Goal: Task Accomplishment & Management: Manage account settings

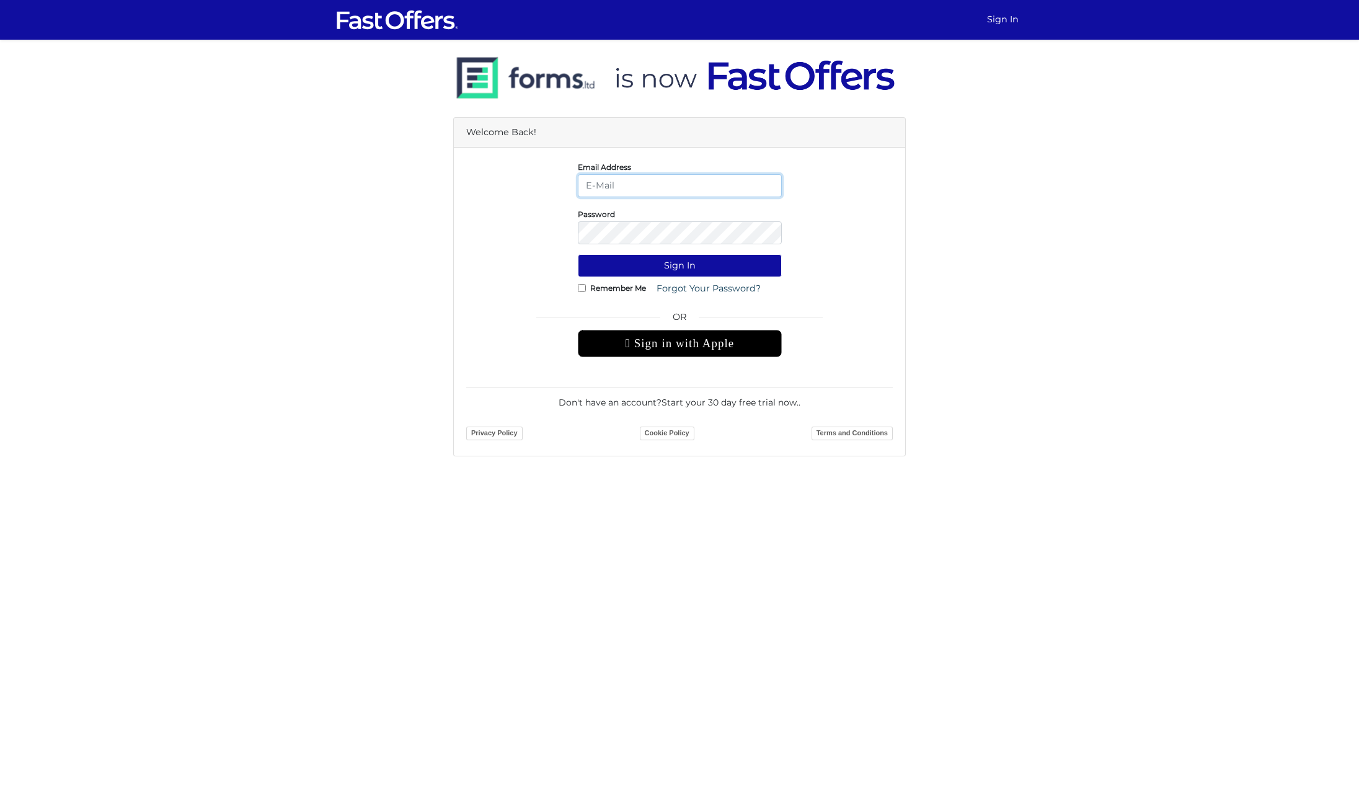
type input "daniella@guidedhome.ca"
click at [710, 267] on button "Sign In" at bounding box center [680, 265] width 204 height 23
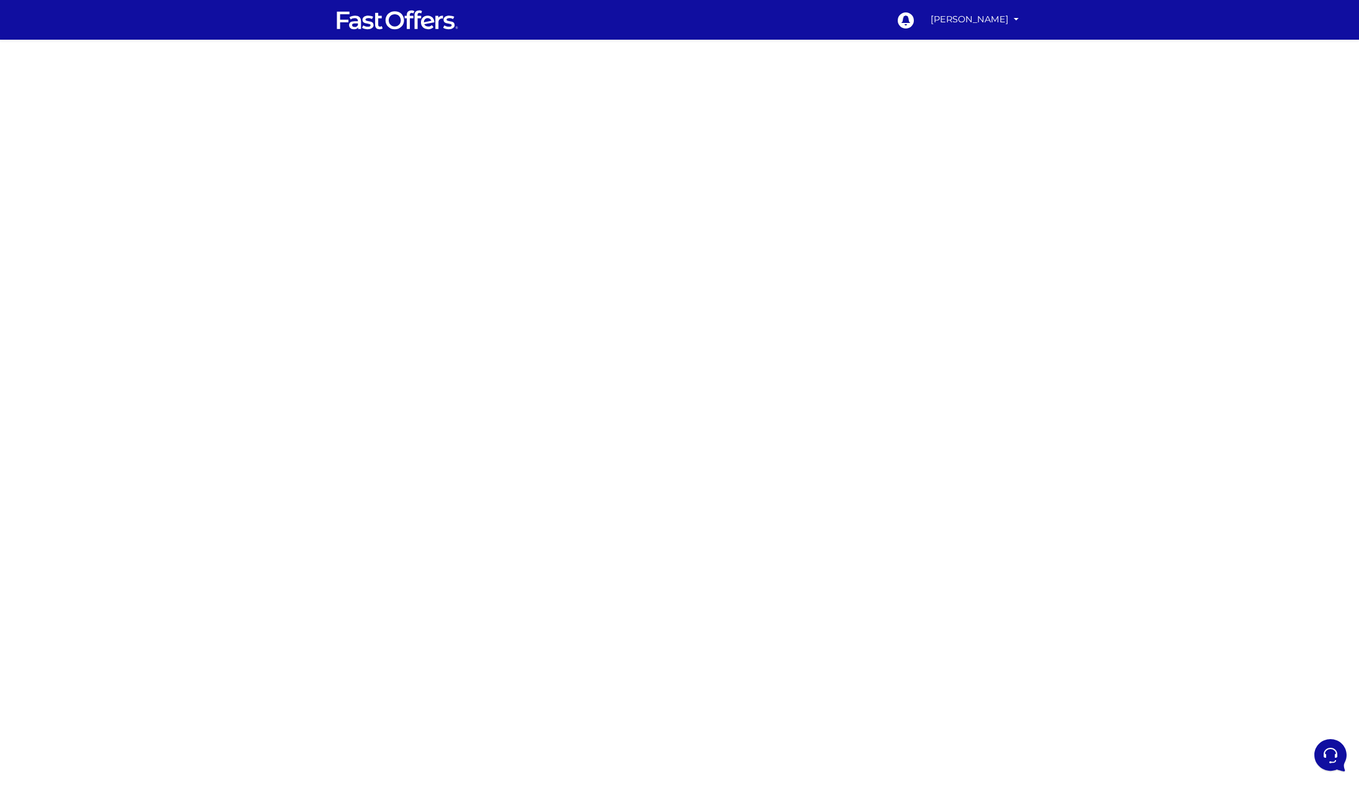
drag, startPoint x: 992, startPoint y: 200, endPoint x: 900, endPoint y: 242, distance: 101.2
click at [990, 200] on div at bounding box center [679, 350] width 1359 height 620
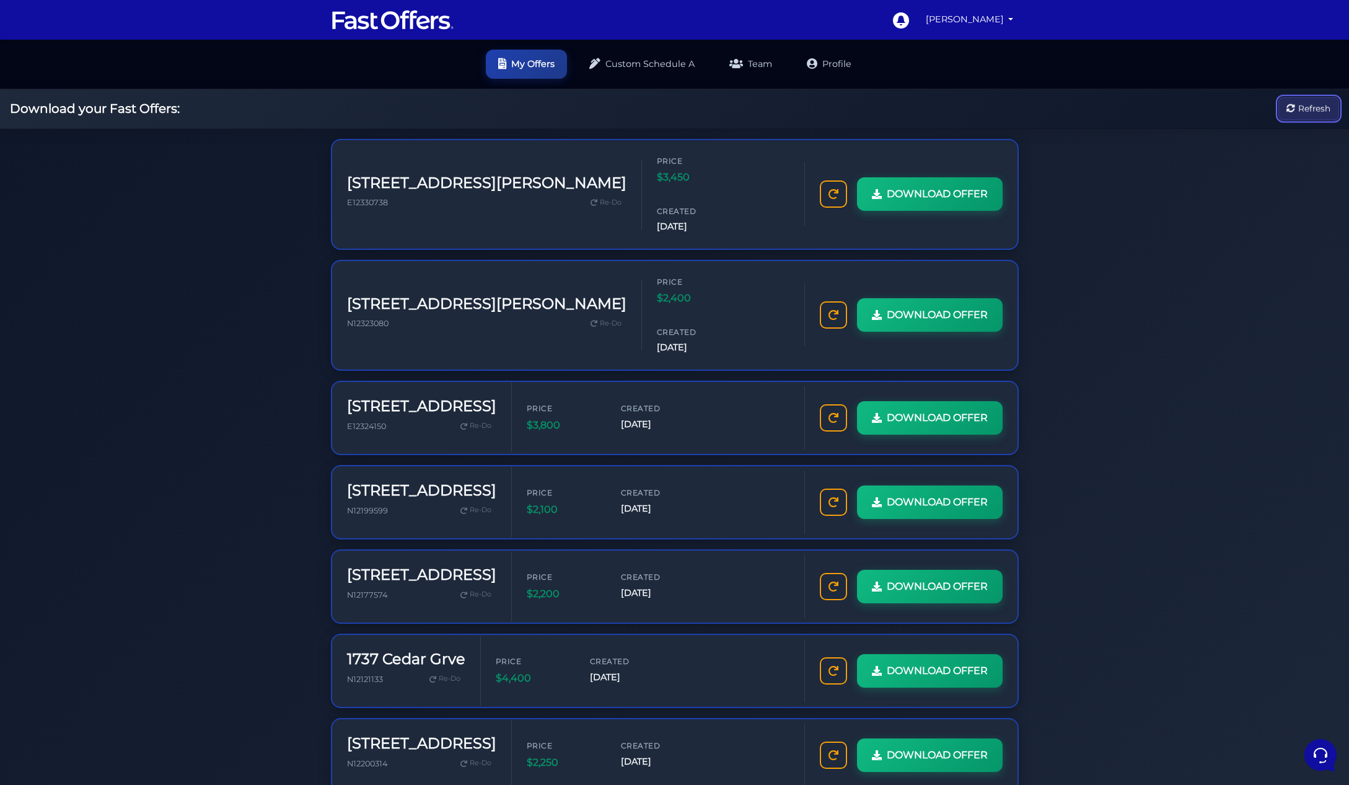
click at [1333, 110] on button "Refresh" at bounding box center [1309, 108] width 61 height 23
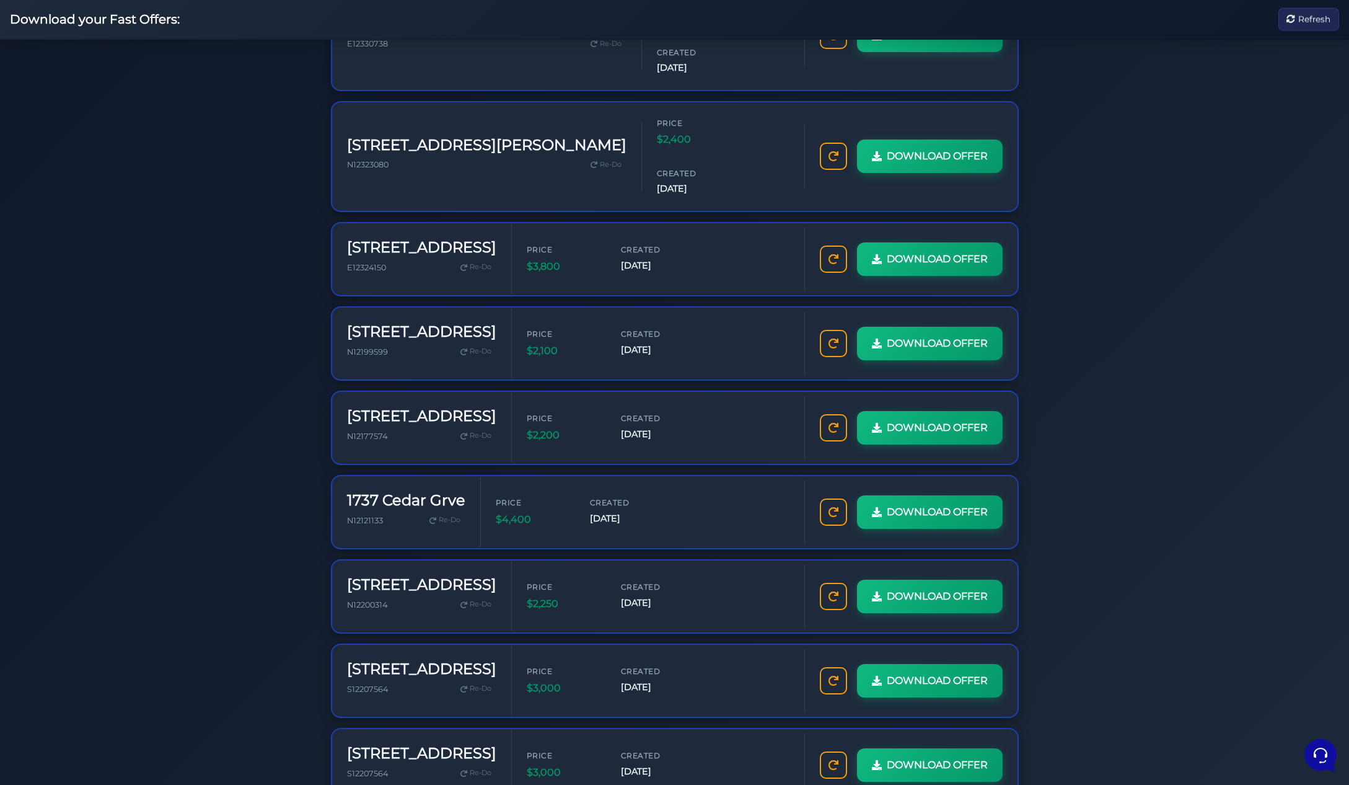
scroll to position [259, 0]
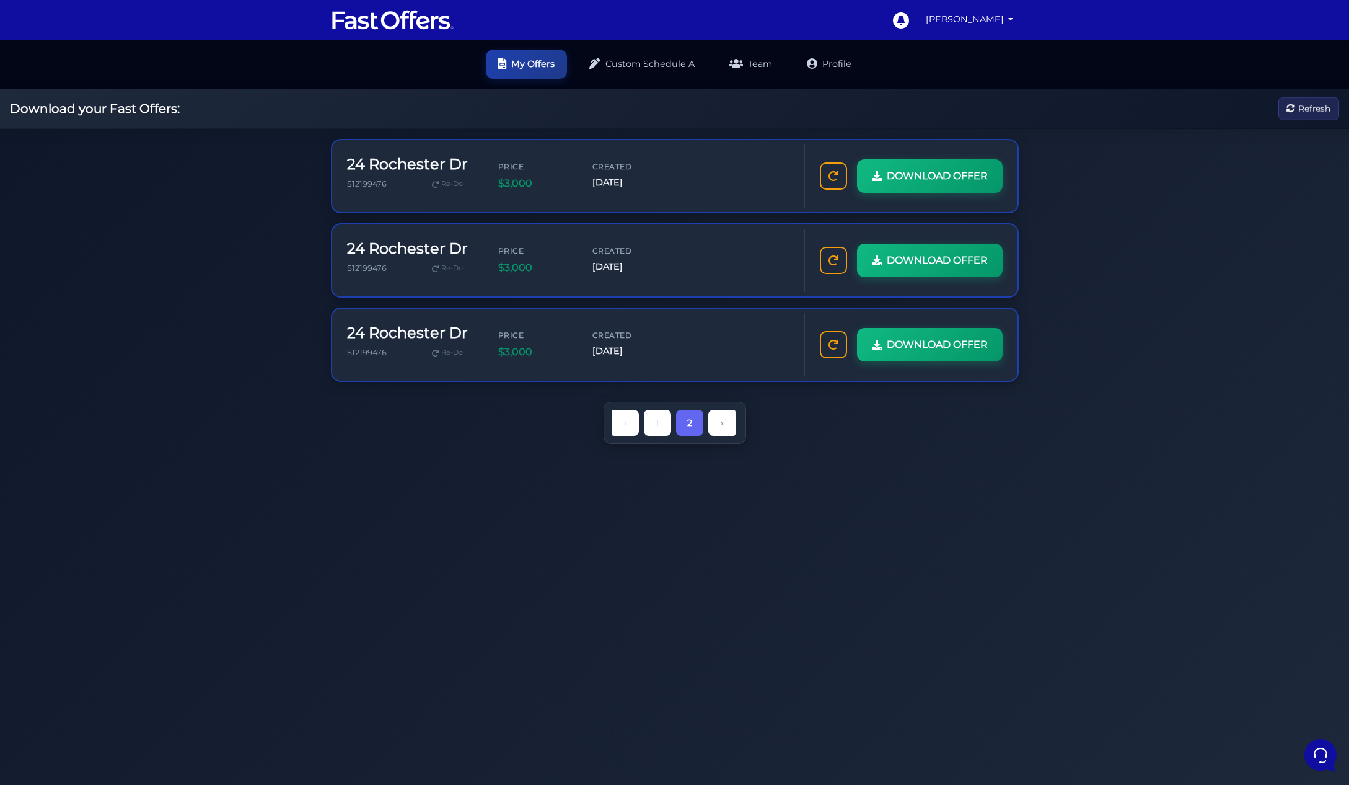
click at [671, 432] on li "1" at bounding box center [657, 423] width 32 height 26
click at [659, 428] on link "1" at bounding box center [657, 422] width 27 height 26
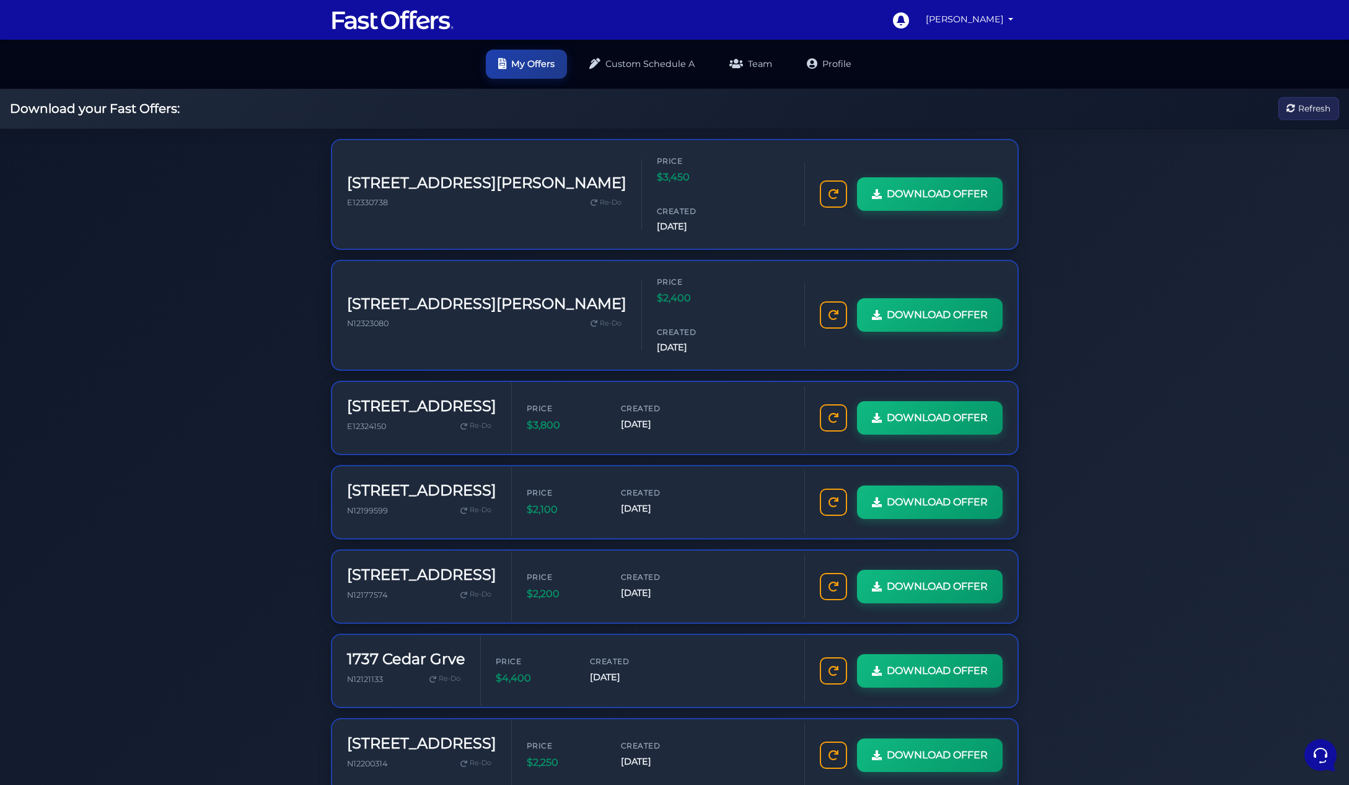
click at [410, 19] on img at bounding box center [393, 20] width 124 height 24
click at [53, 108] on h2 "Download your Fast Offers:" at bounding box center [95, 108] width 170 height 15
click at [956, 29] on link "[PERSON_NAME]" at bounding box center [970, 19] width 98 height 24
click at [970, 47] on link "My Offers" at bounding box center [969, 47] width 98 height 19
click at [806, 65] on icon at bounding box center [812, 63] width 12 height 12
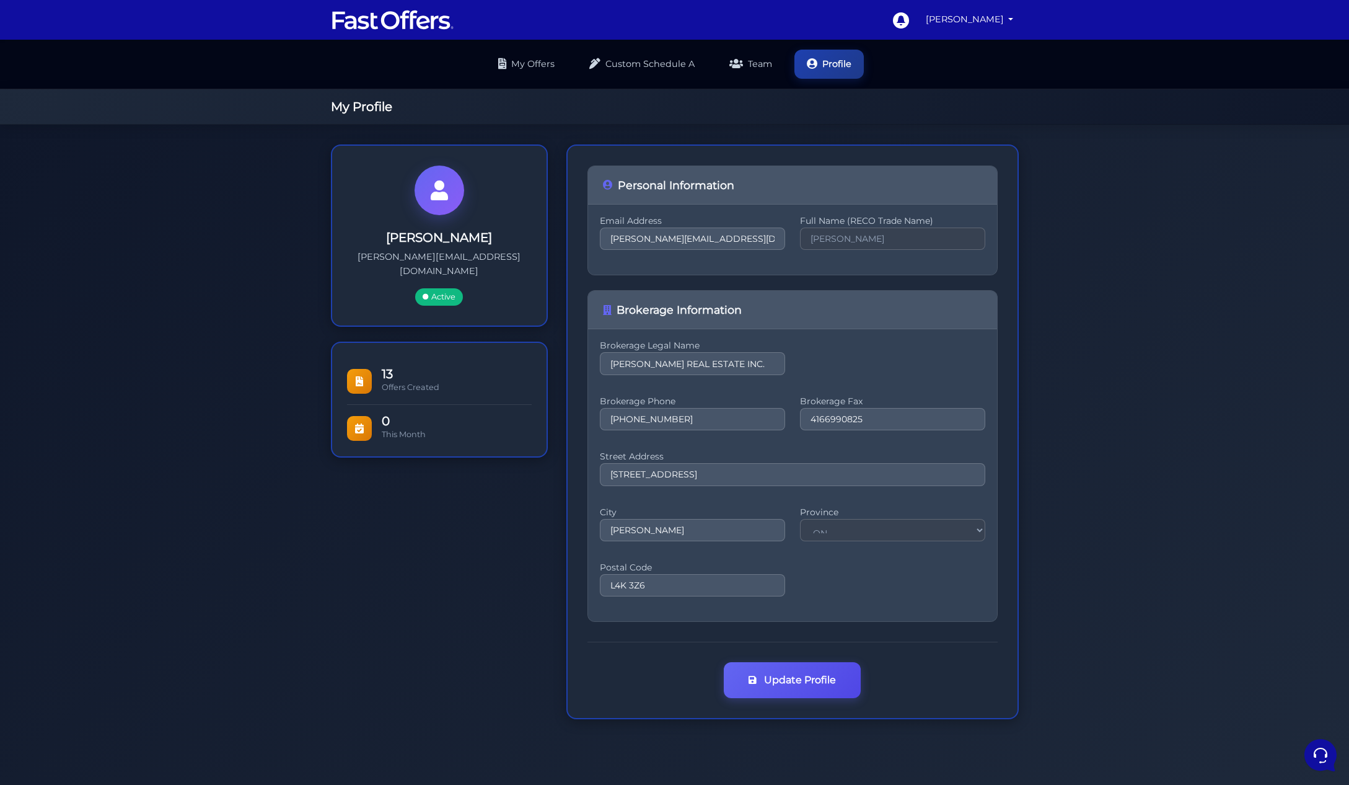
click at [415, 22] on img at bounding box center [393, 20] width 124 height 24
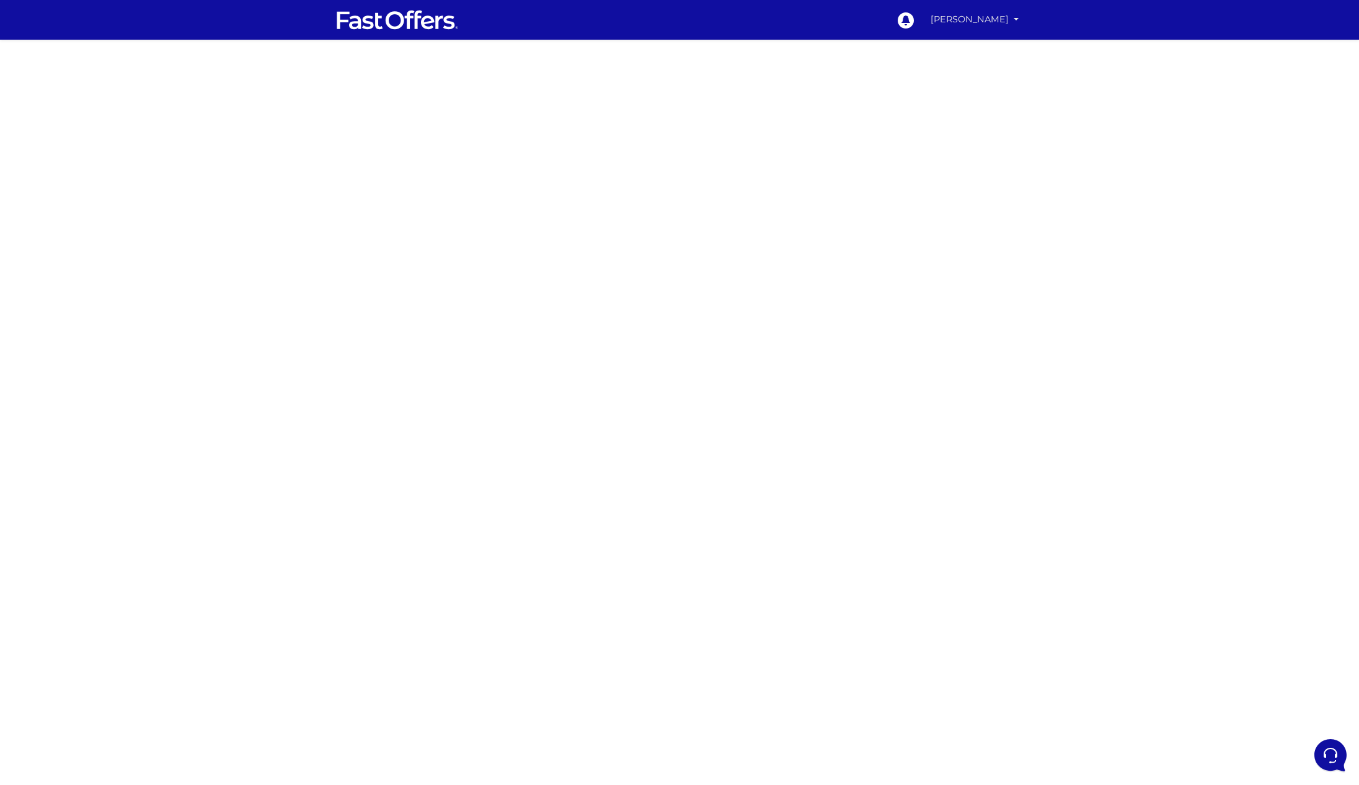
click at [966, 25] on link "[PERSON_NAME]" at bounding box center [974, 19] width 98 height 24
click at [977, 45] on link "My Offers" at bounding box center [974, 47] width 98 height 19
